Goal: Browse casually

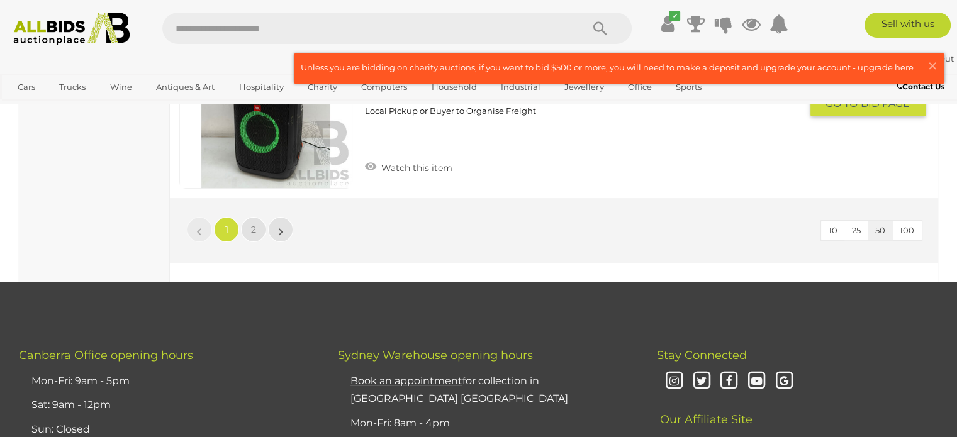
scroll to position [9756, 0]
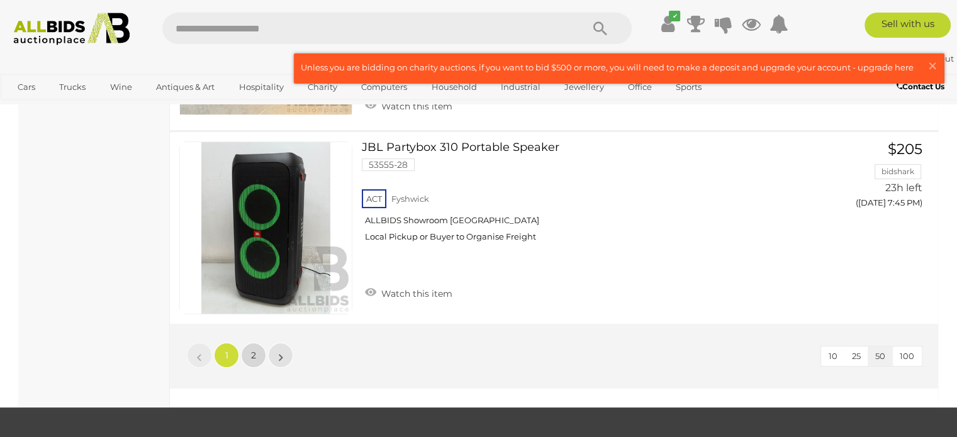
click at [252, 350] on span "2" at bounding box center [253, 355] width 5 height 11
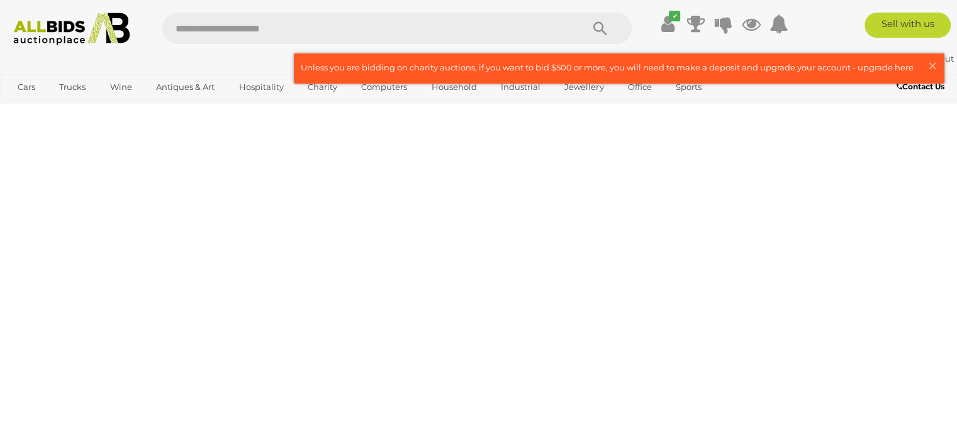
scroll to position [193, 0]
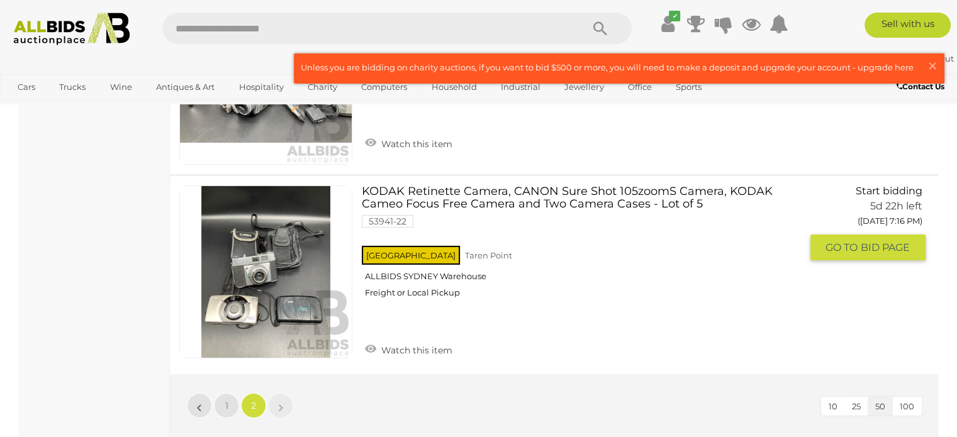
scroll to position [8753, 0]
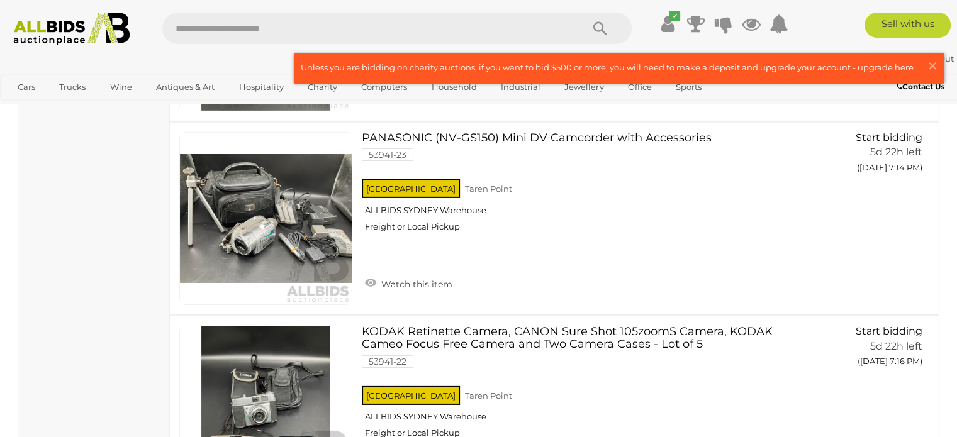
scroll to position [193, 0]
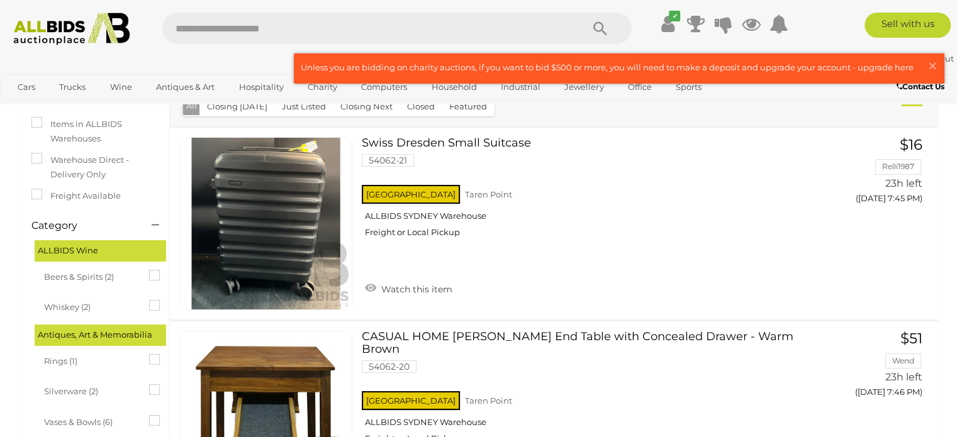
scroll to position [93, 0]
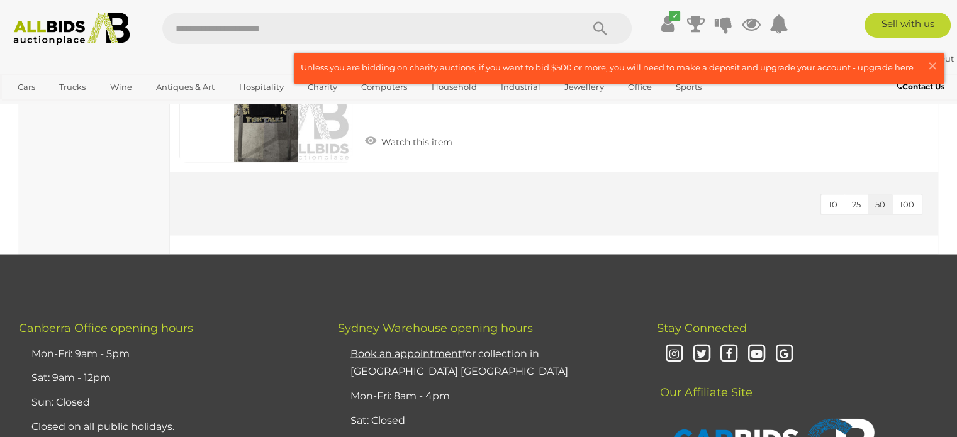
scroll to position [2392, 0]
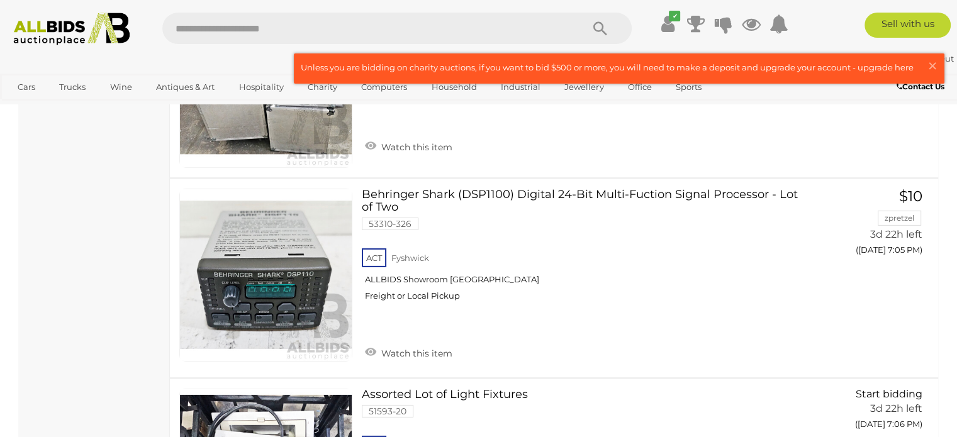
scroll to position [3902, 0]
